Goal: Transaction & Acquisition: Purchase product/service

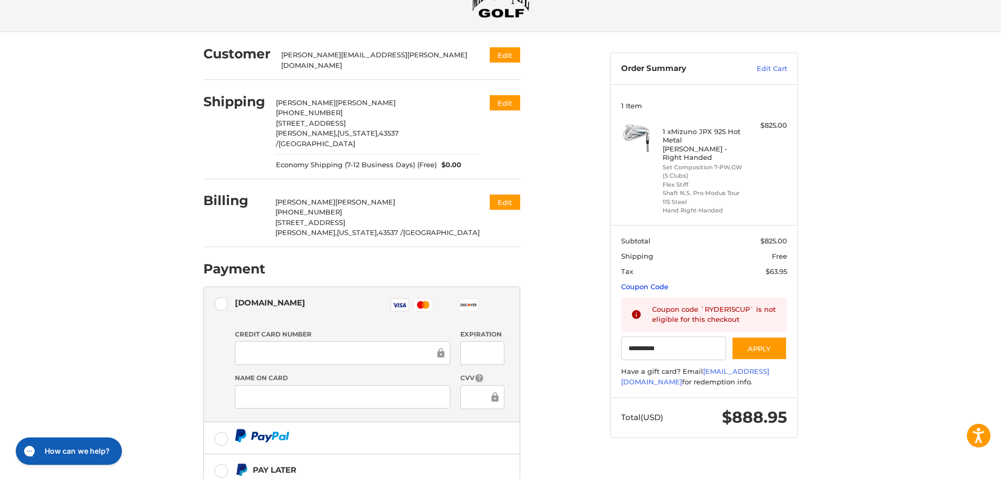
click at [646, 282] on link "Coupon Code" at bounding box center [644, 286] width 47 height 8
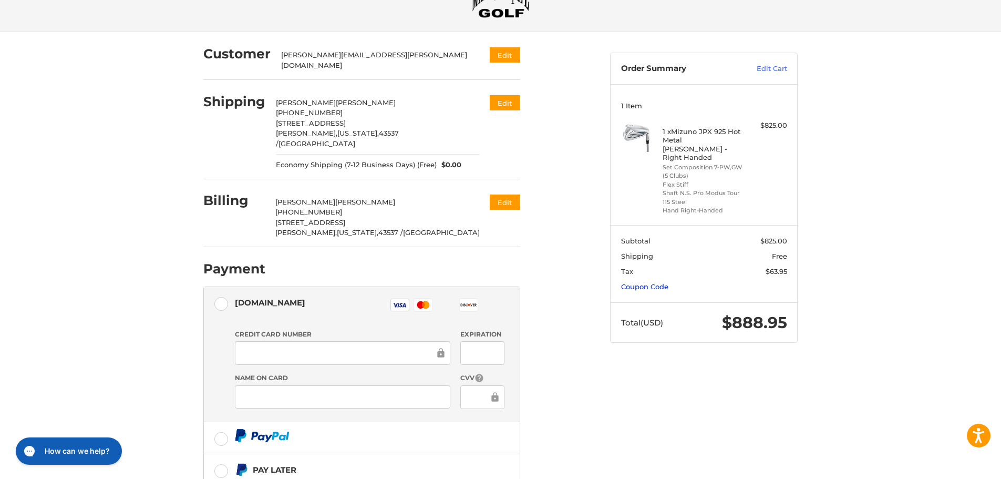
click at [646, 282] on link "Coupon Code" at bounding box center [644, 286] width 47 height 8
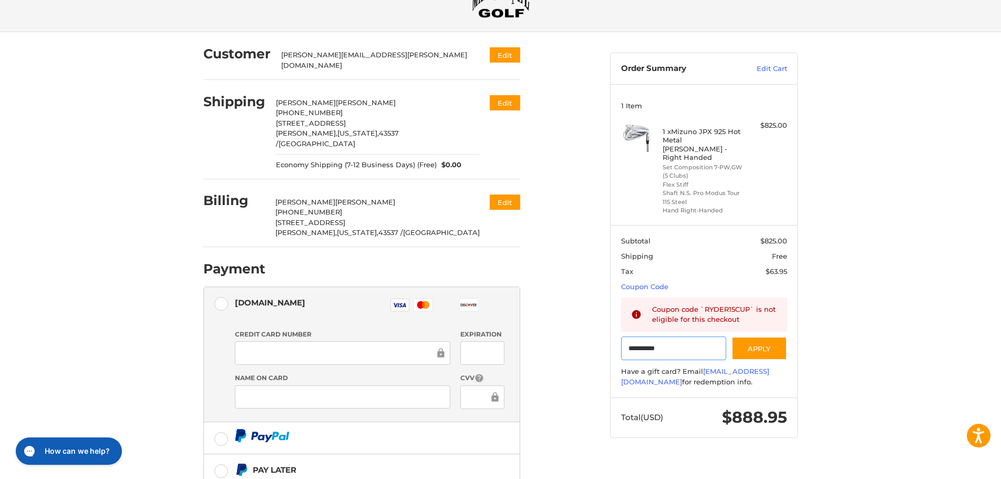
drag, startPoint x: 676, startPoint y: 335, endPoint x: 626, endPoint y: 342, distance: 50.3
click at [626, 342] on input "**********" at bounding box center [674, 348] width 106 height 24
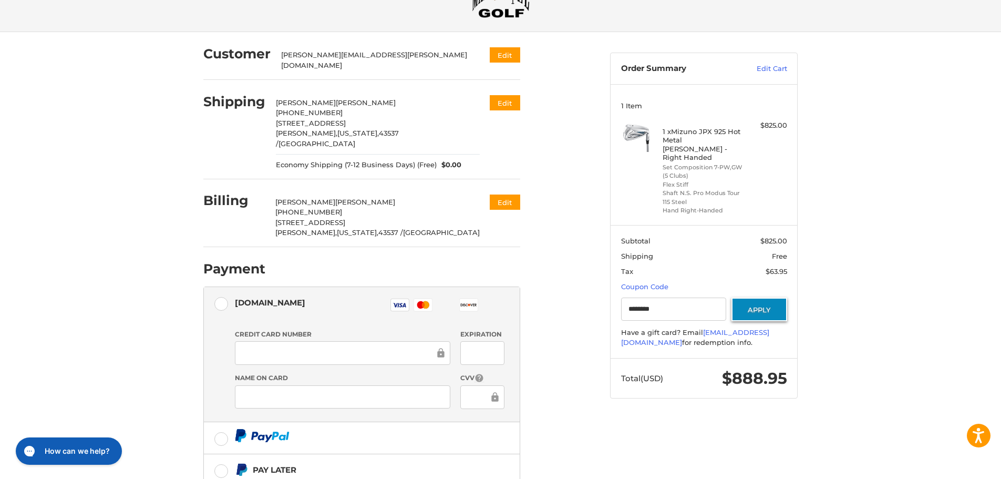
click at [762, 304] on button "Apply" at bounding box center [760, 309] width 56 height 24
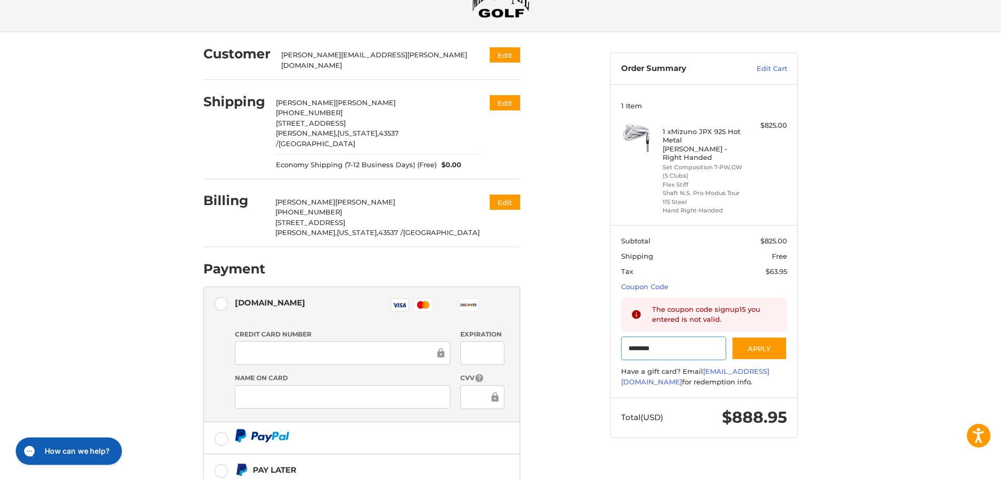
drag, startPoint x: 666, startPoint y: 339, endPoint x: 611, endPoint y: 339, distance: 54.7
click at [611, 339] on section "Subtotal $825.00 Shipping Free Tax $63.95 Coupon Code Gift Certificate or Coupo…" at bounding box center [704, 311] width 187 height 172
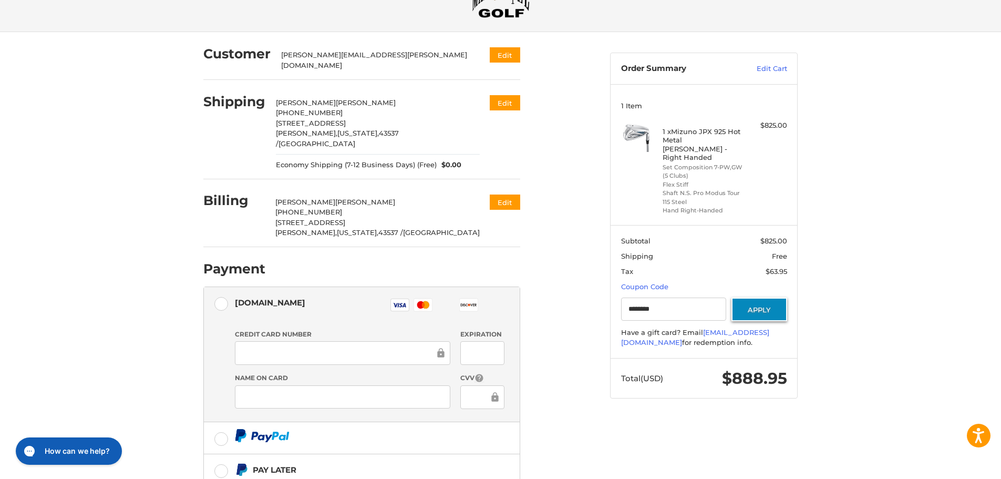
click at [765, 305] on button "Apply" at bounding box center [760, 309] width 56 height 24
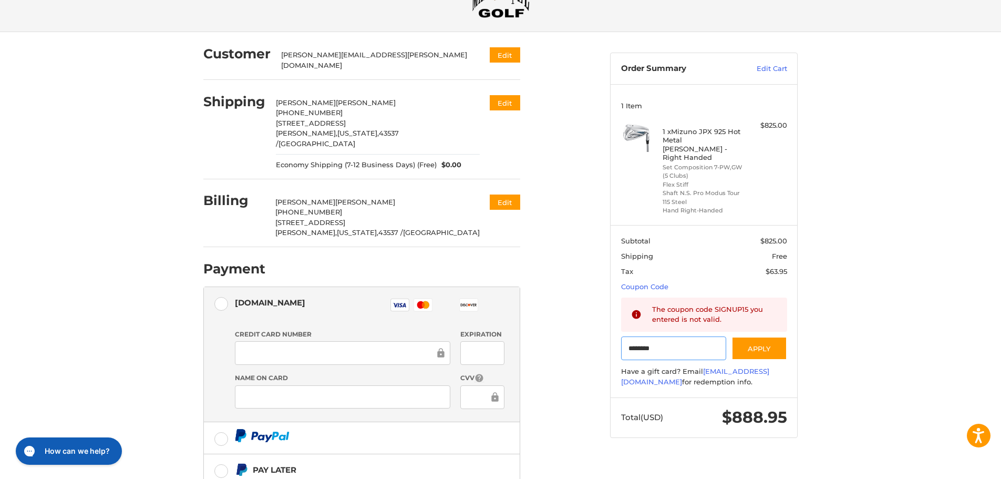
drag, startPoint x: 671, startPoint y: 339, endPoint x: 602, endPoint y: 341, distance: 68.9
click at [602, 341] on aside "Order Summary Edit Cart 1 Item 1 x Mizuno JPX 925 Hot Metal [PERSON_NAME] - Rig…" at bounding box center [703, 240] width 203 height 416
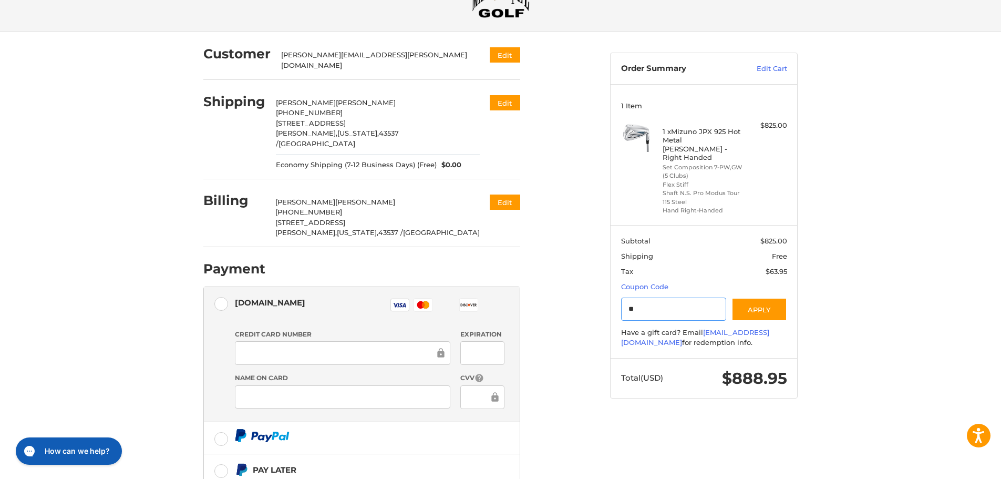
type input "*"
type input "*********"
click at [758, 300] on button "Apply" at bounding box center [760, 309] width 56 height 24
